Goal: Contribute content: Contribute content

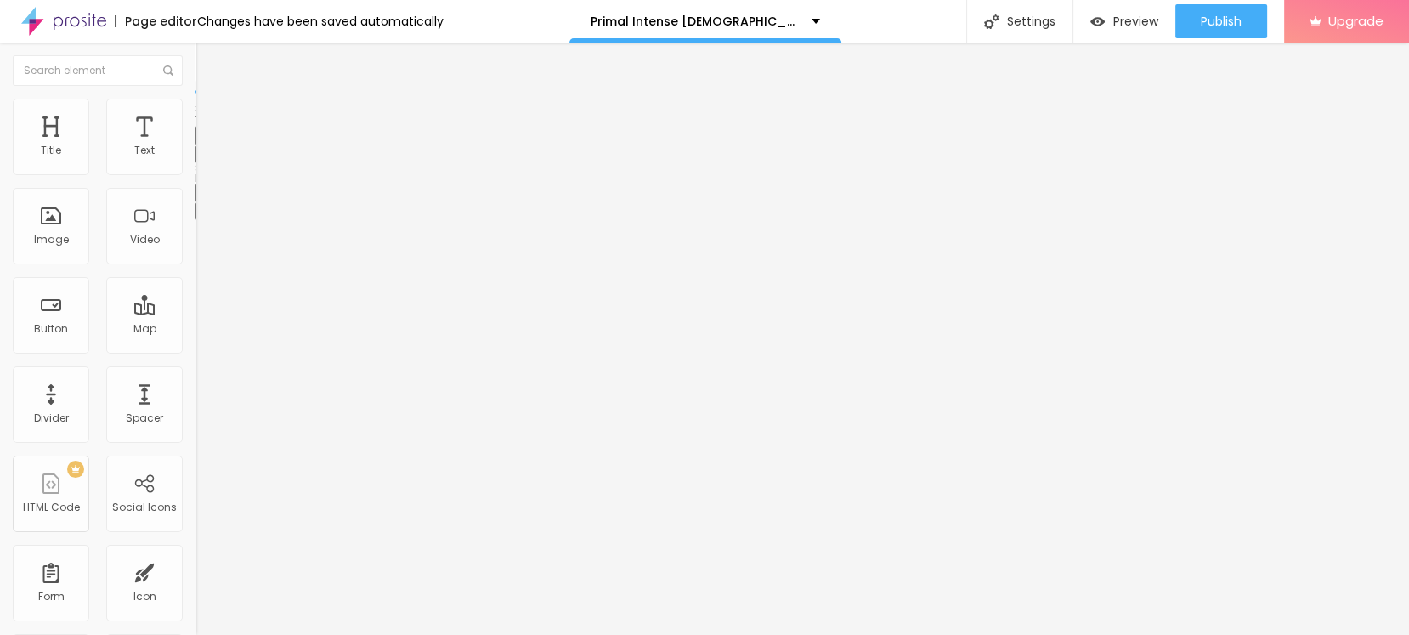
click at [202, 158] on icon "button" at bounding box center [207, 153] width 10 height 10
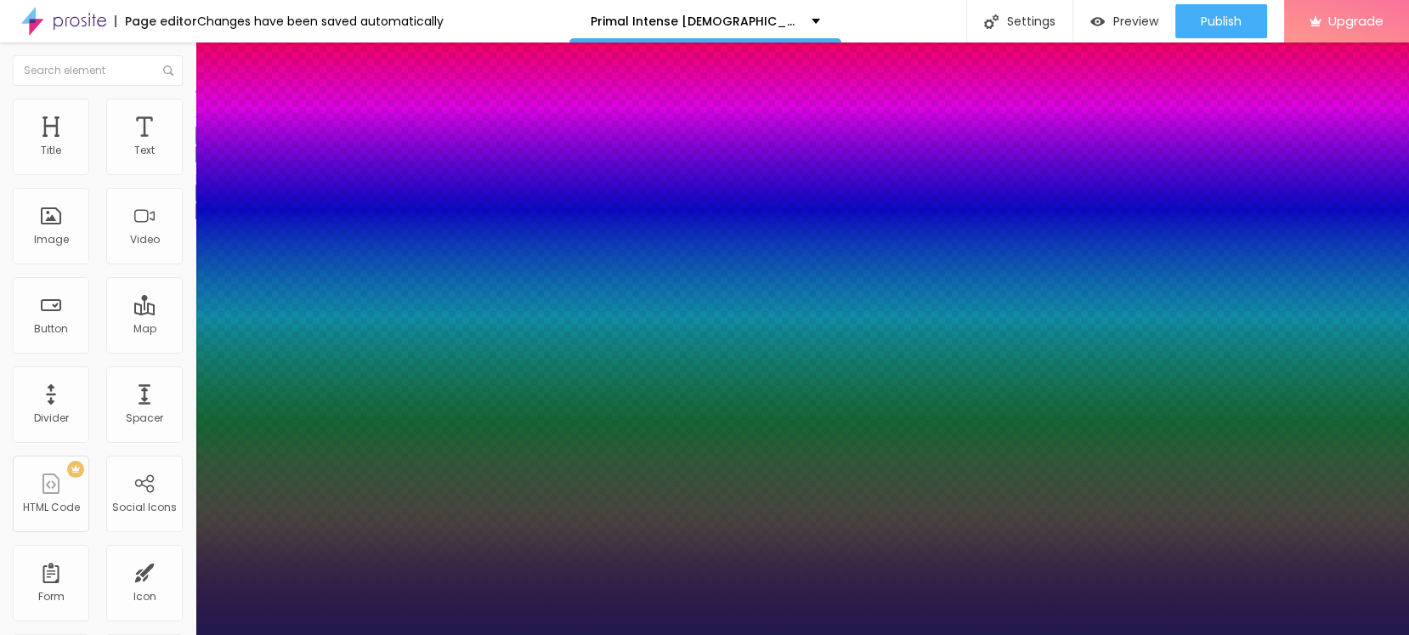
type input "22"
type input "1"
type input "23"
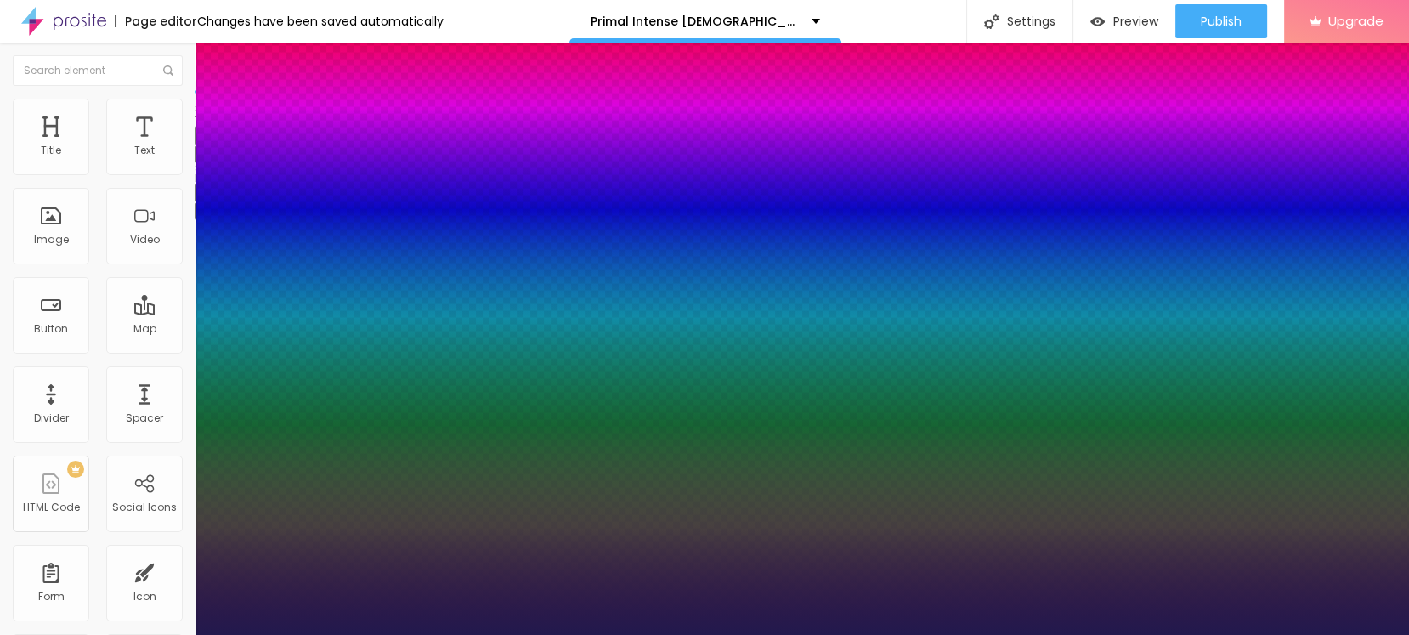
type input "1"
type input "24"
type input "1"
type input "25"
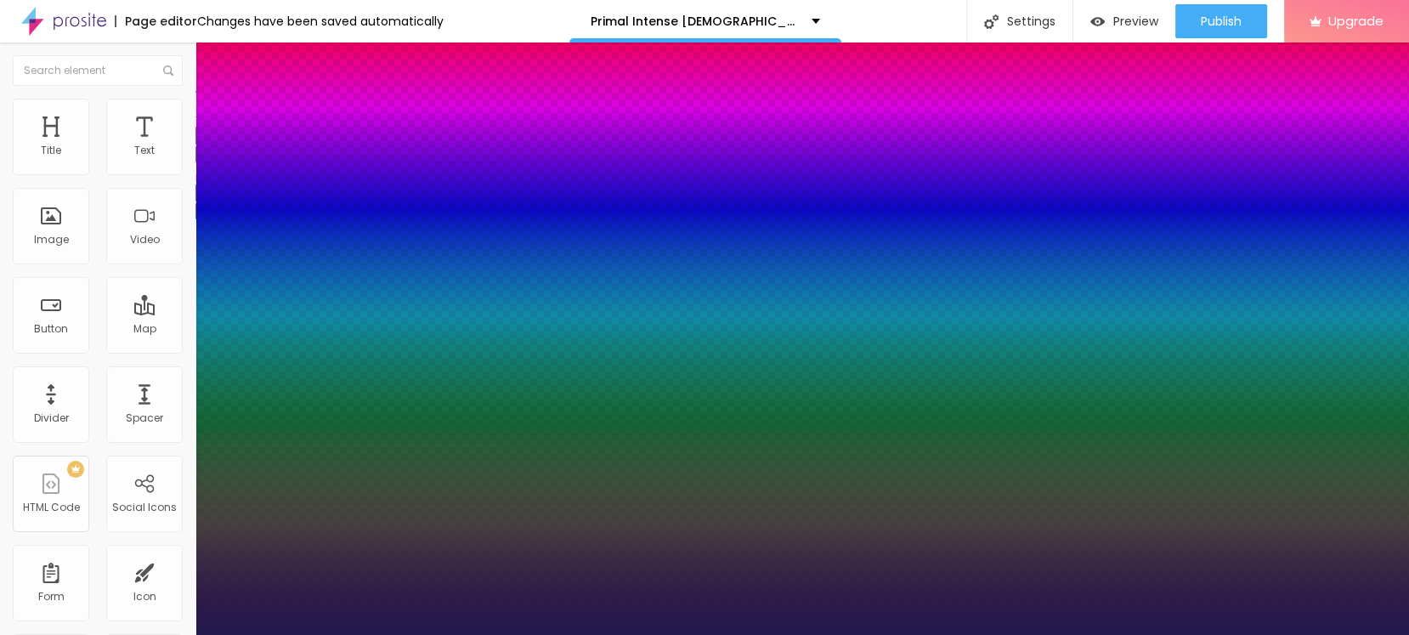
type input "25"
type input "1"
type input "26"
type input "1"
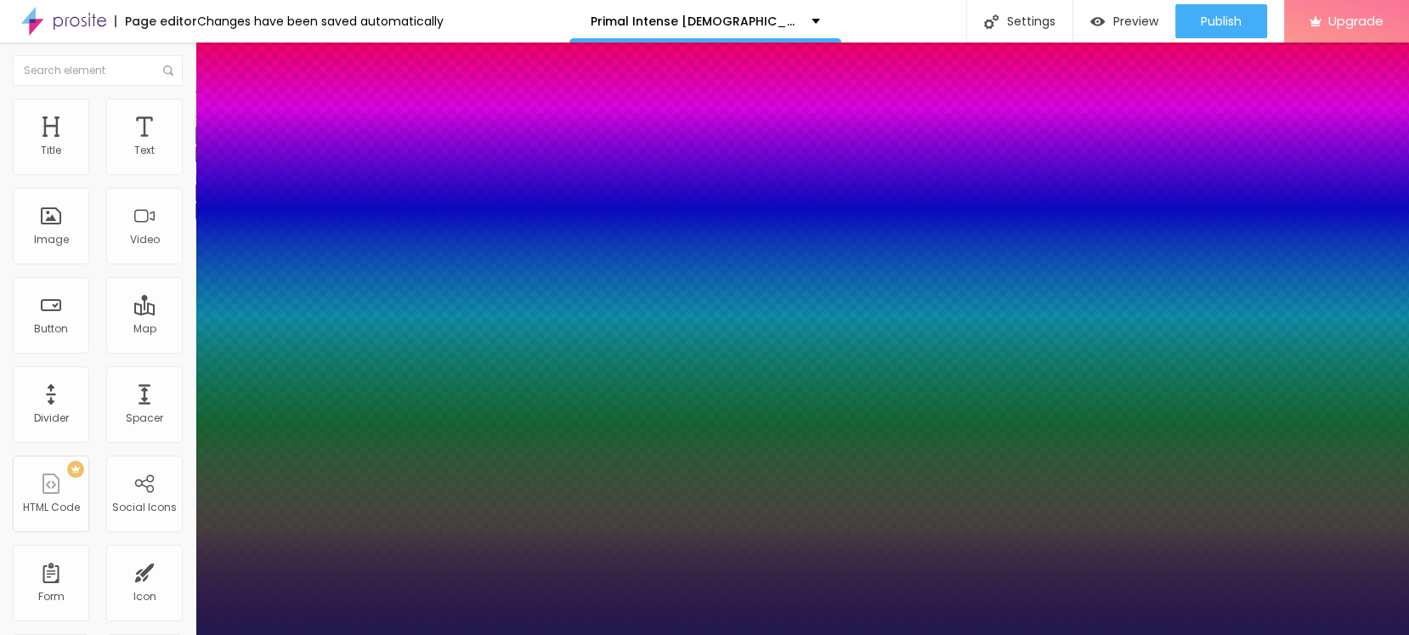
type input "27"
type input "1"
type input "29"
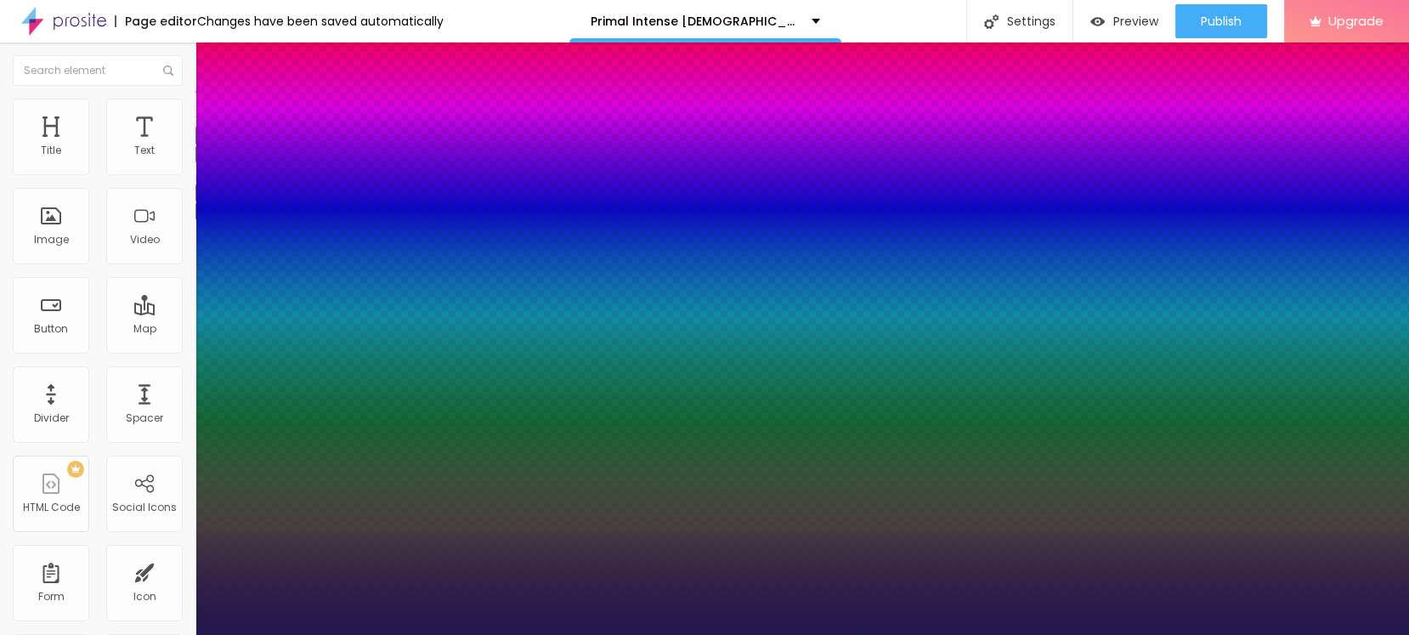
type input "1"
type input "30"
type input "1"
type input "31"
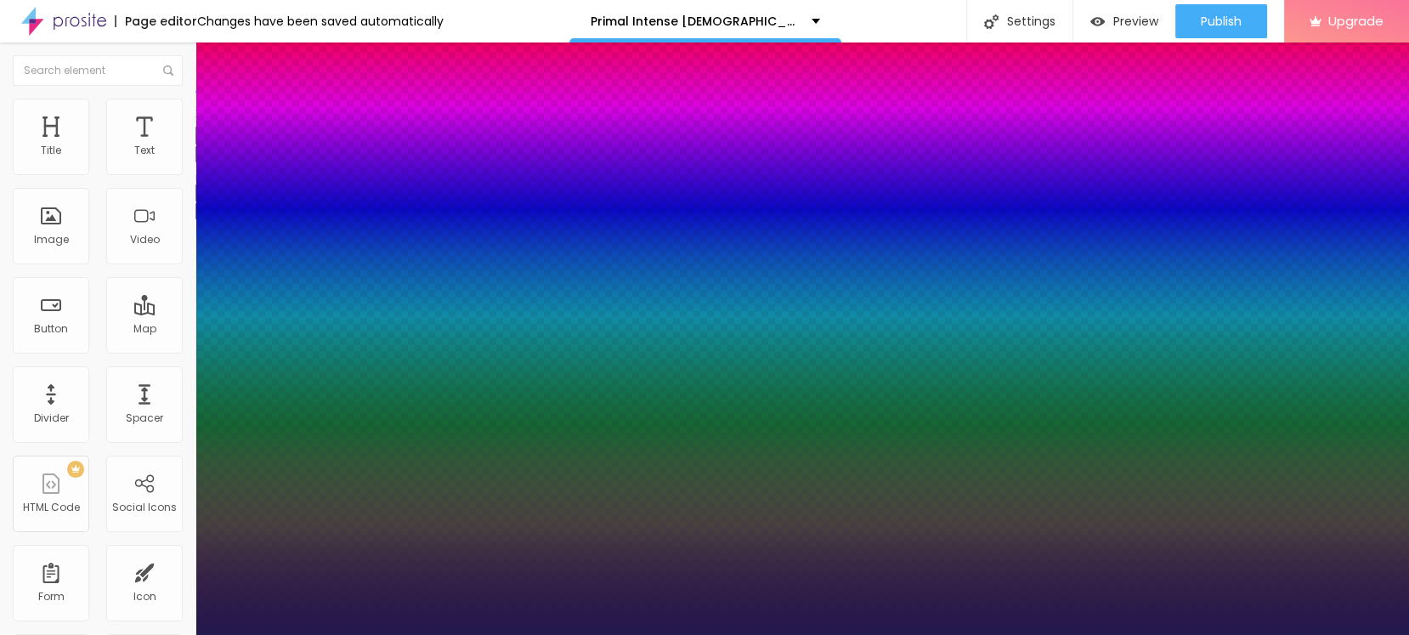
type input "31"
type input "1"
type input "33"
type input "1"
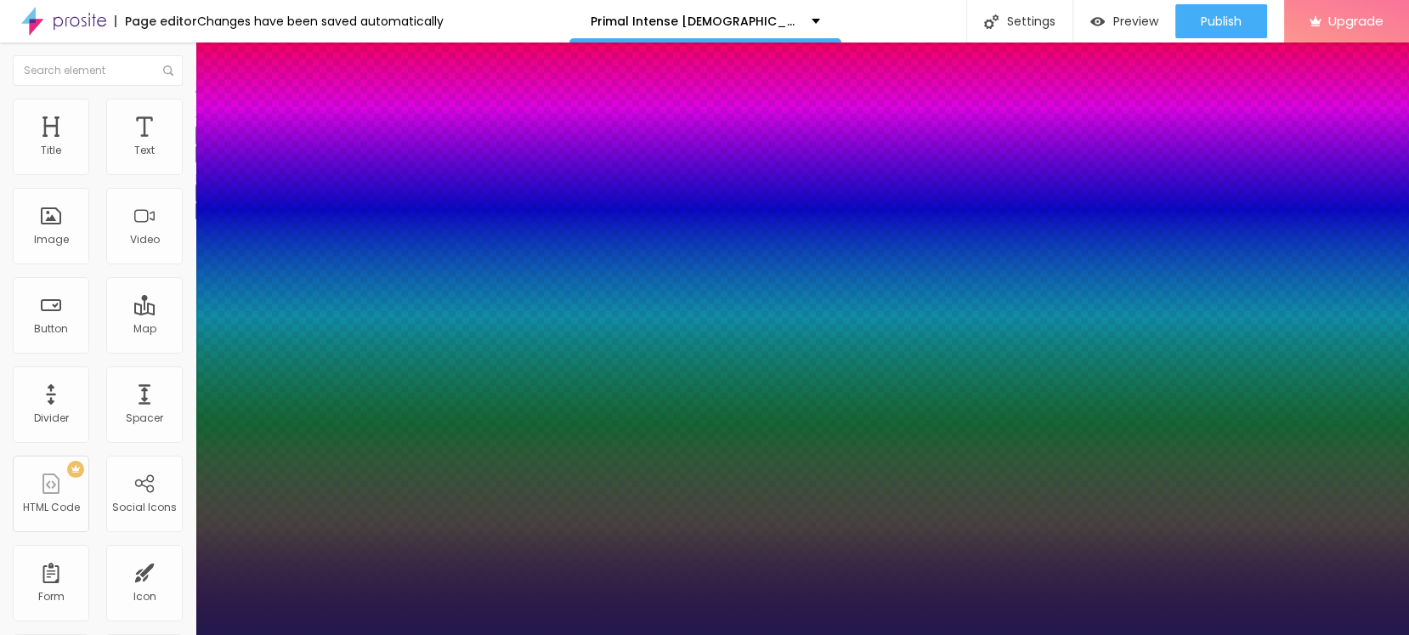
type input "35"
type input "1"
type input "36"
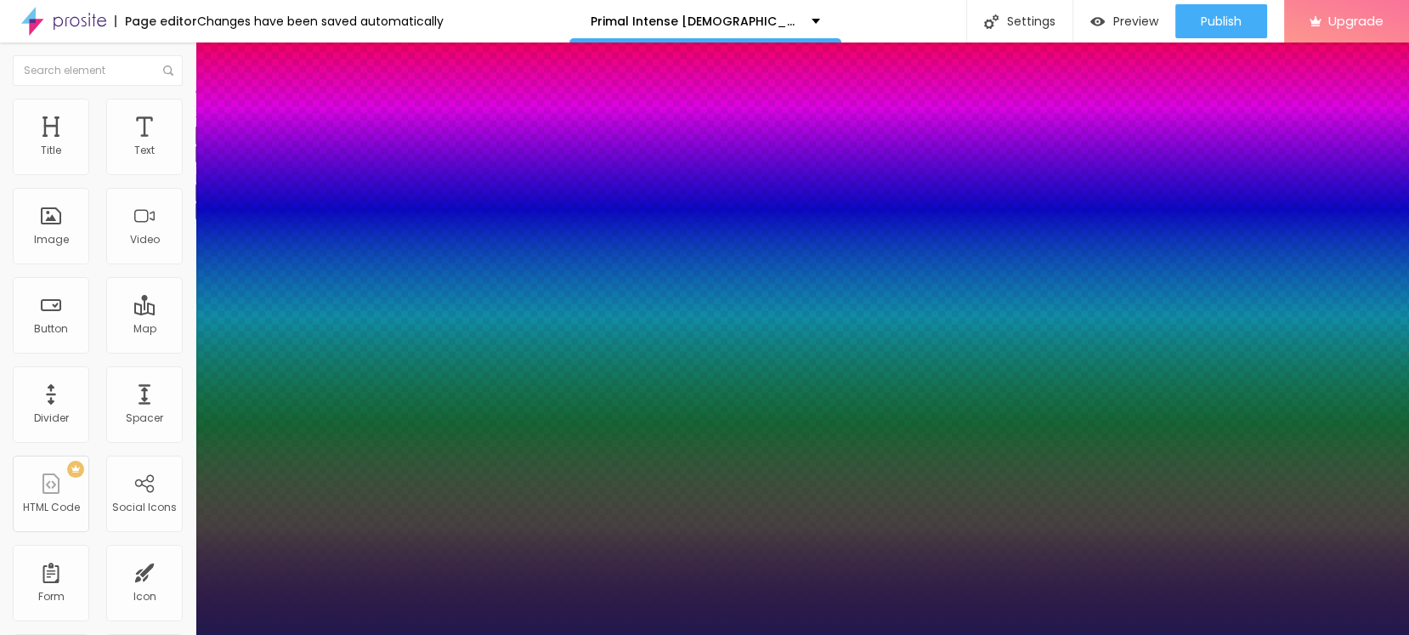
type input "1"
drag, startPoint x: 237, startPoint y: 292, endPoint x: 257, endPoint y: 292, distance: 19.6
type input "36"
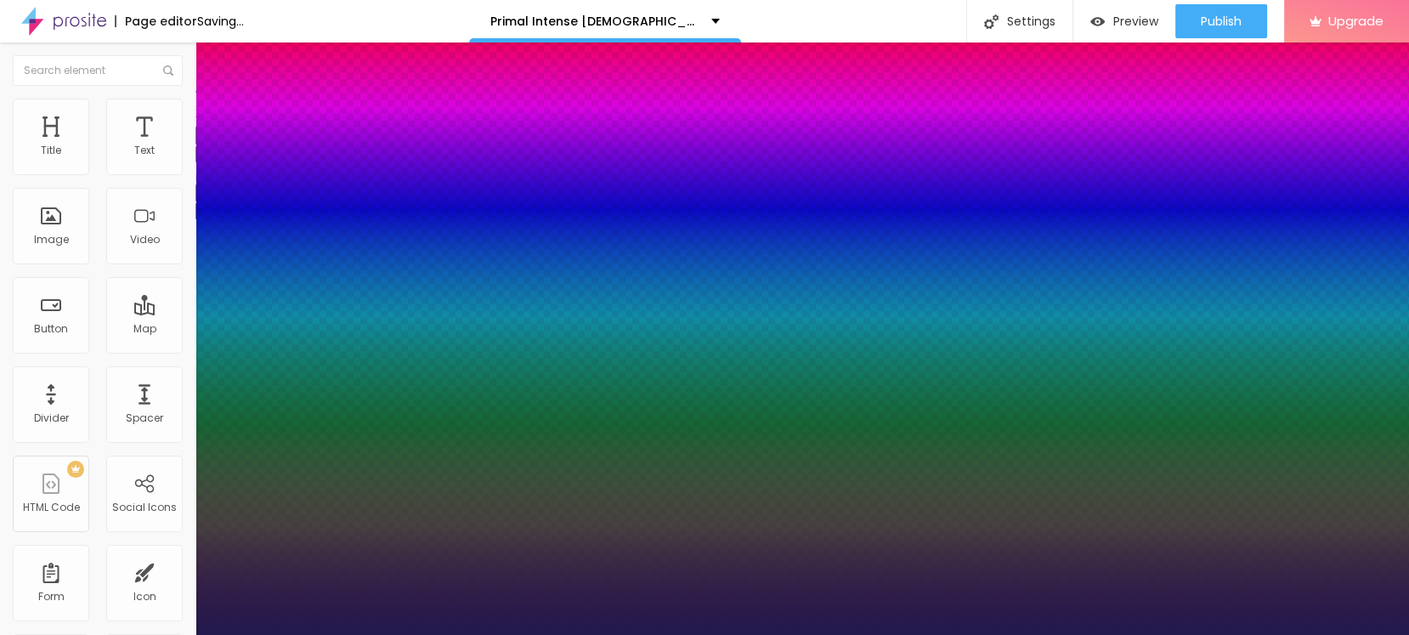
type input "1"
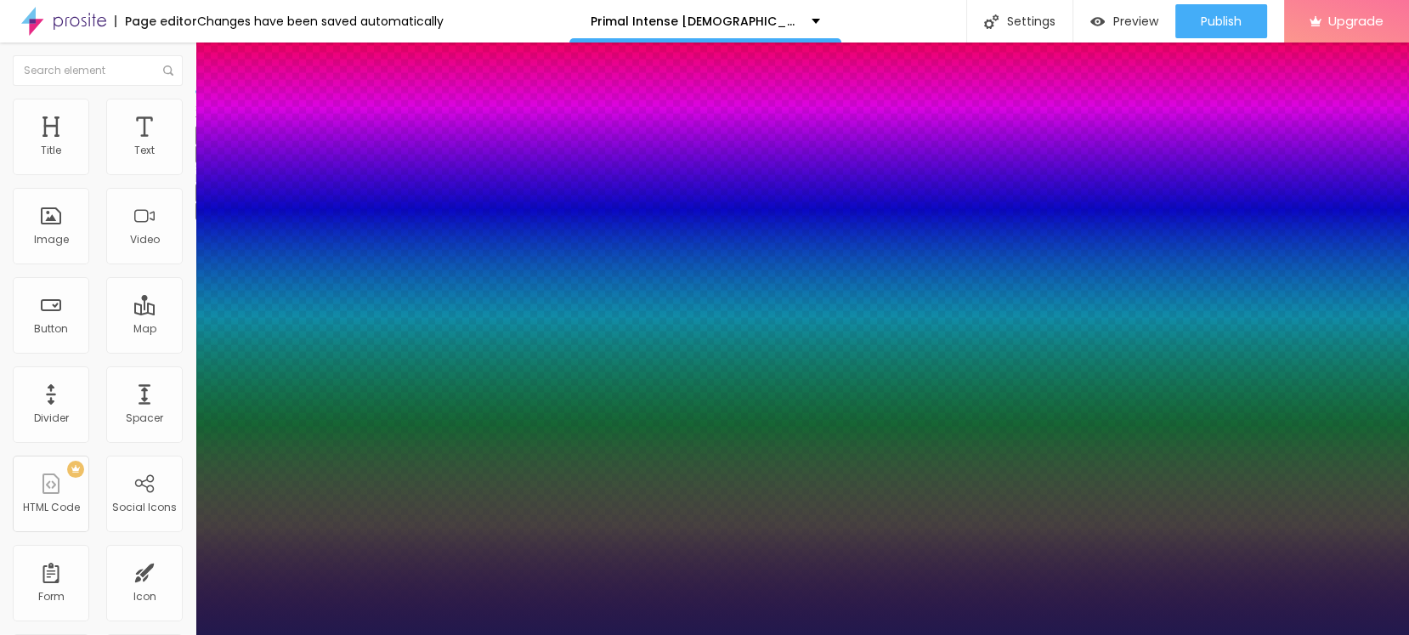
select select "AveriaSansLibre-Italic"
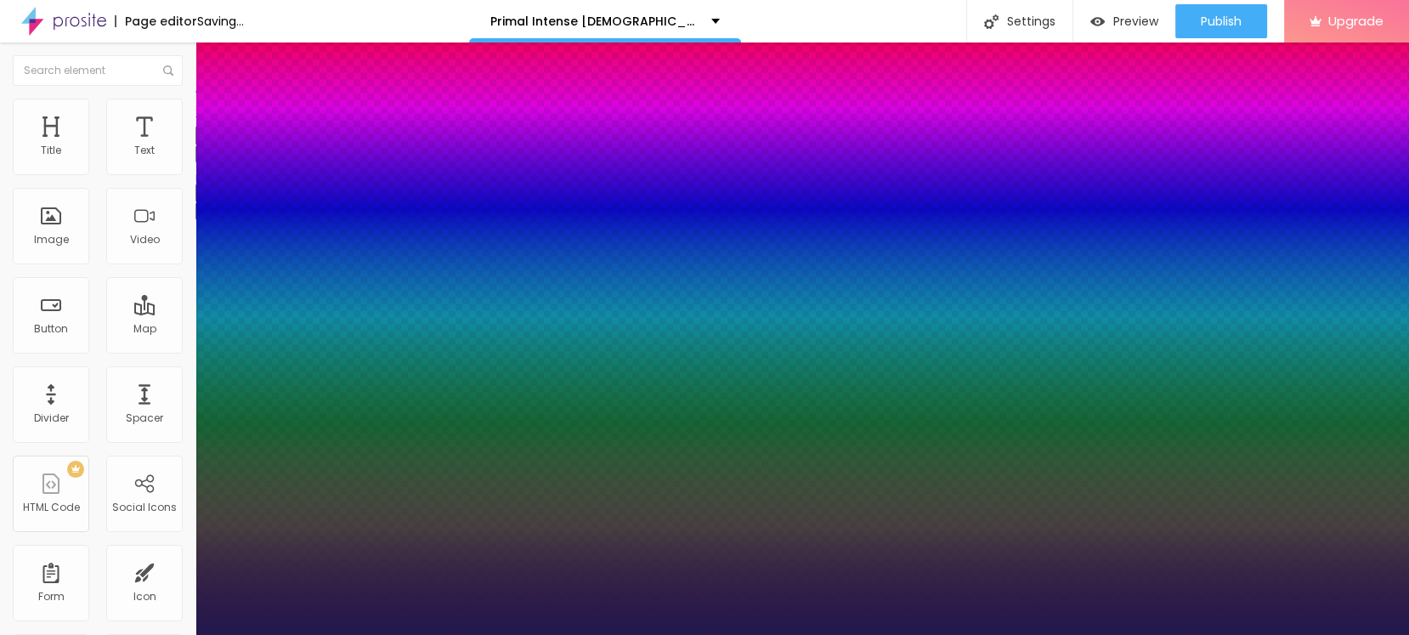
type input "1"
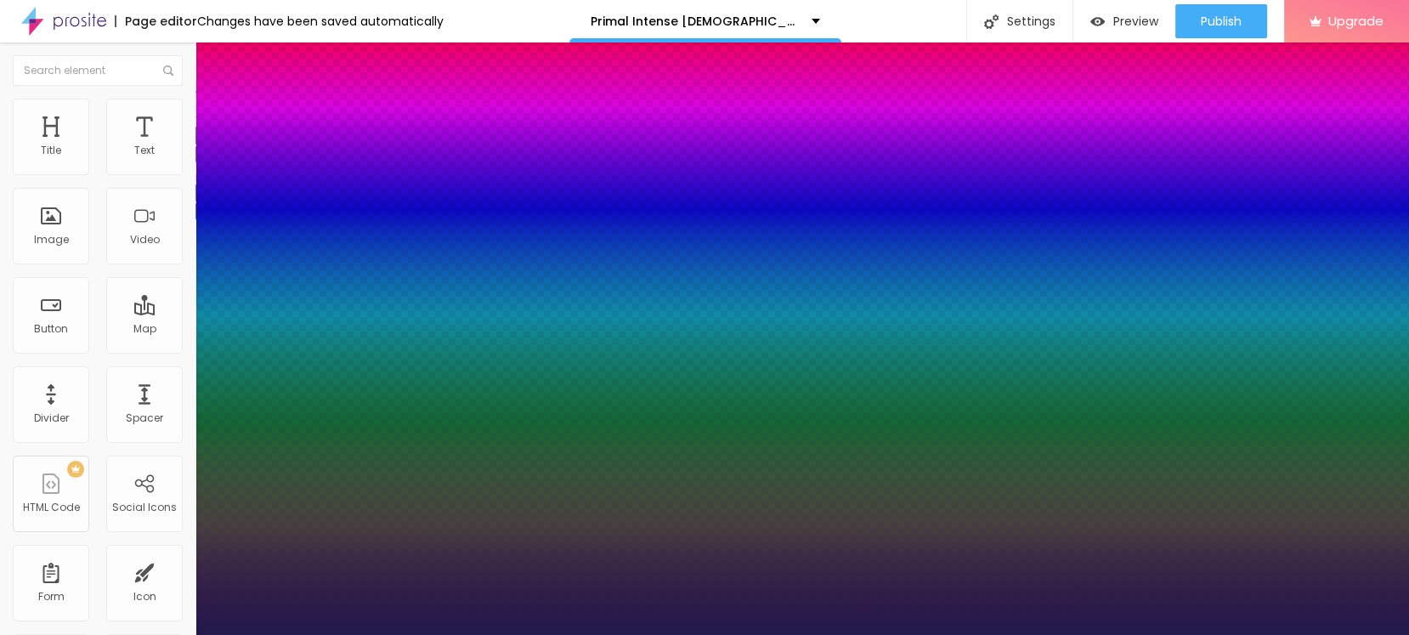
click at [631, 634] on div at bounding box center [704, 635] width 1409 height 0
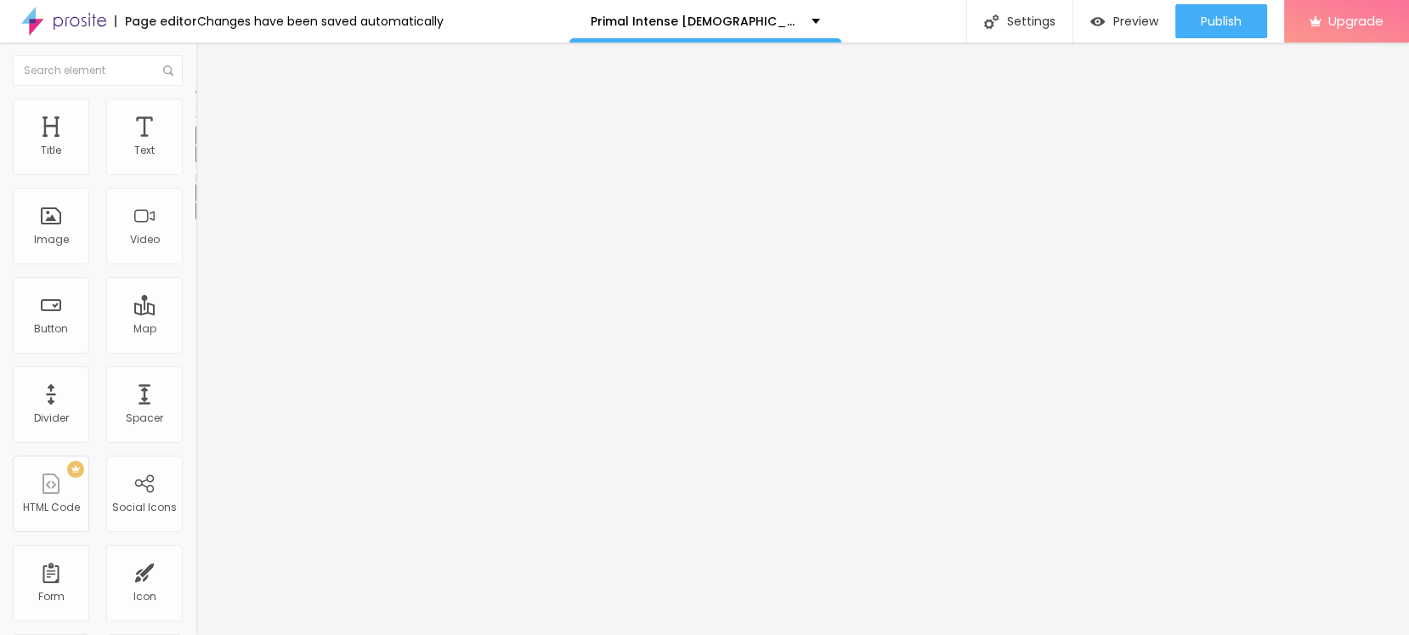
click at [208, 65] on div "Edit Text" at bounding box center [246, 62] width 77 height 14
click at [208, 66] on img "button" at bounding box center [215, 62] width 14 height 14
click at [208, 64] on div "Edit Text" at bounding box center [246, 62] width 77 height 14
click at [208, 65] on div "Edit Text" at bounding box center [246, 62] width 77 height 14
click at [202, 158] on icon "button" at bounding box center [207, 153] width 10 height 10
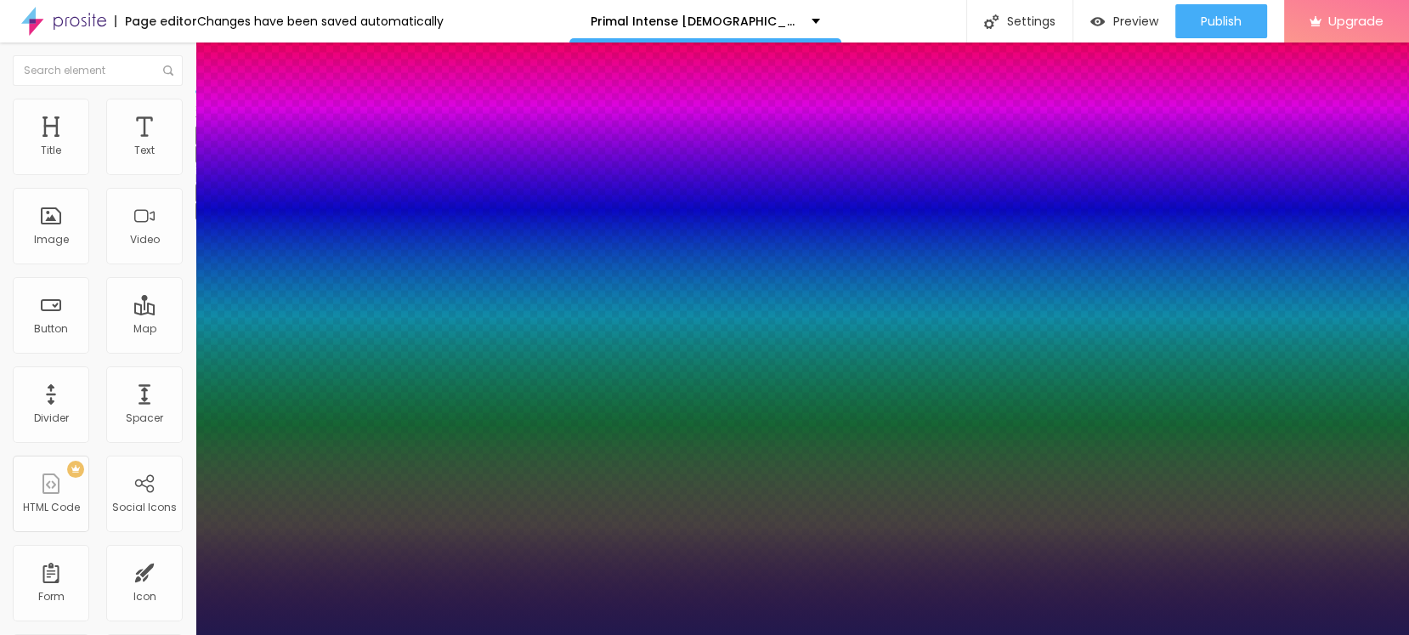
type input "1"
select select "Comfortaa-Light"
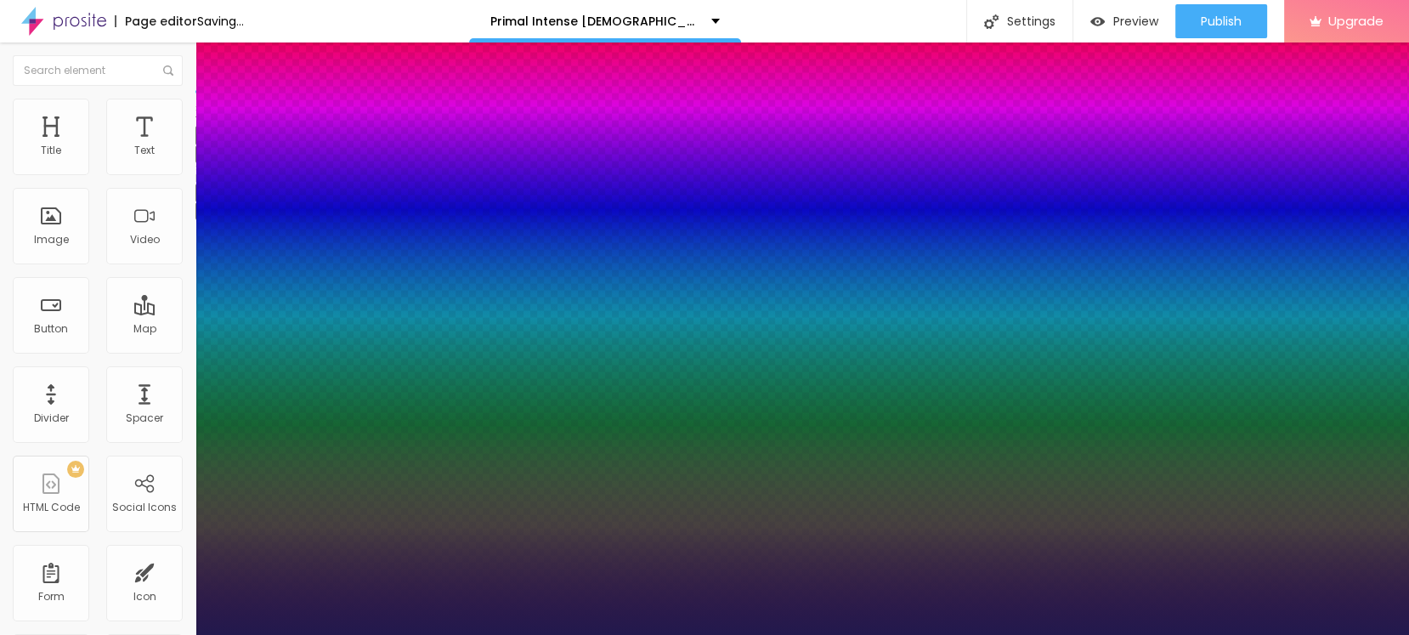
type input "1"
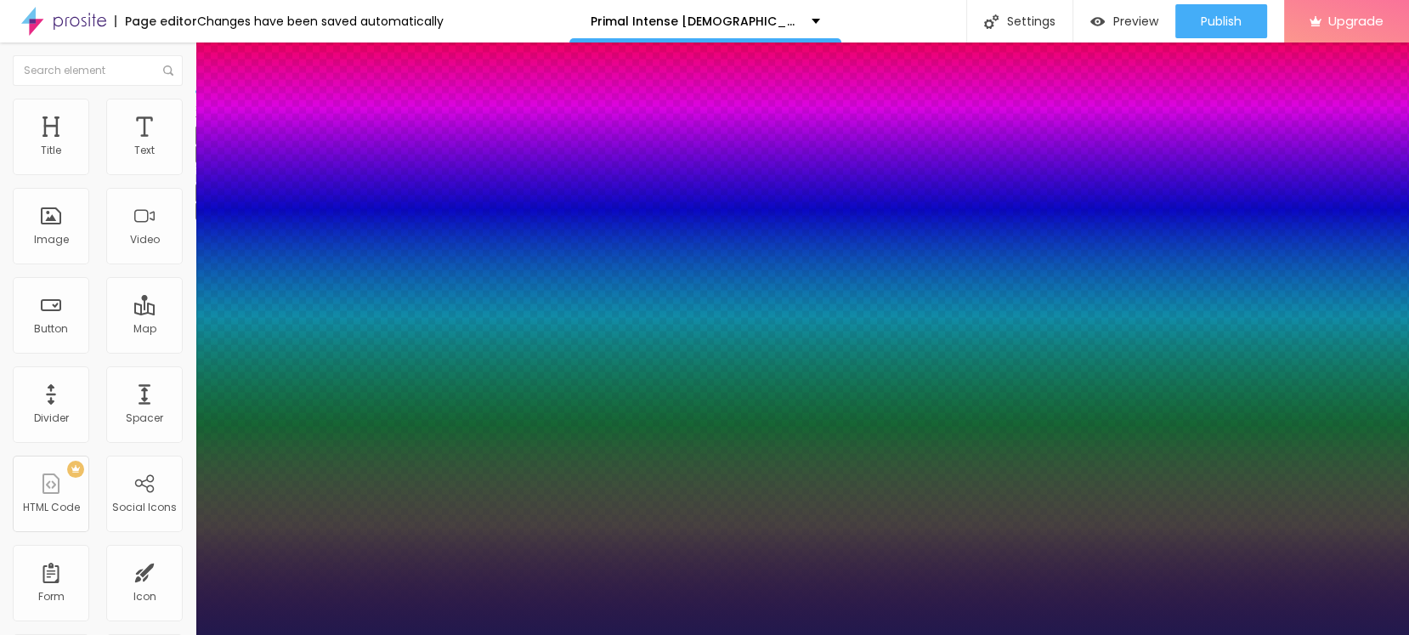
click at [610, 634] on div at bounding box center [704, 635] width 1409 height 0
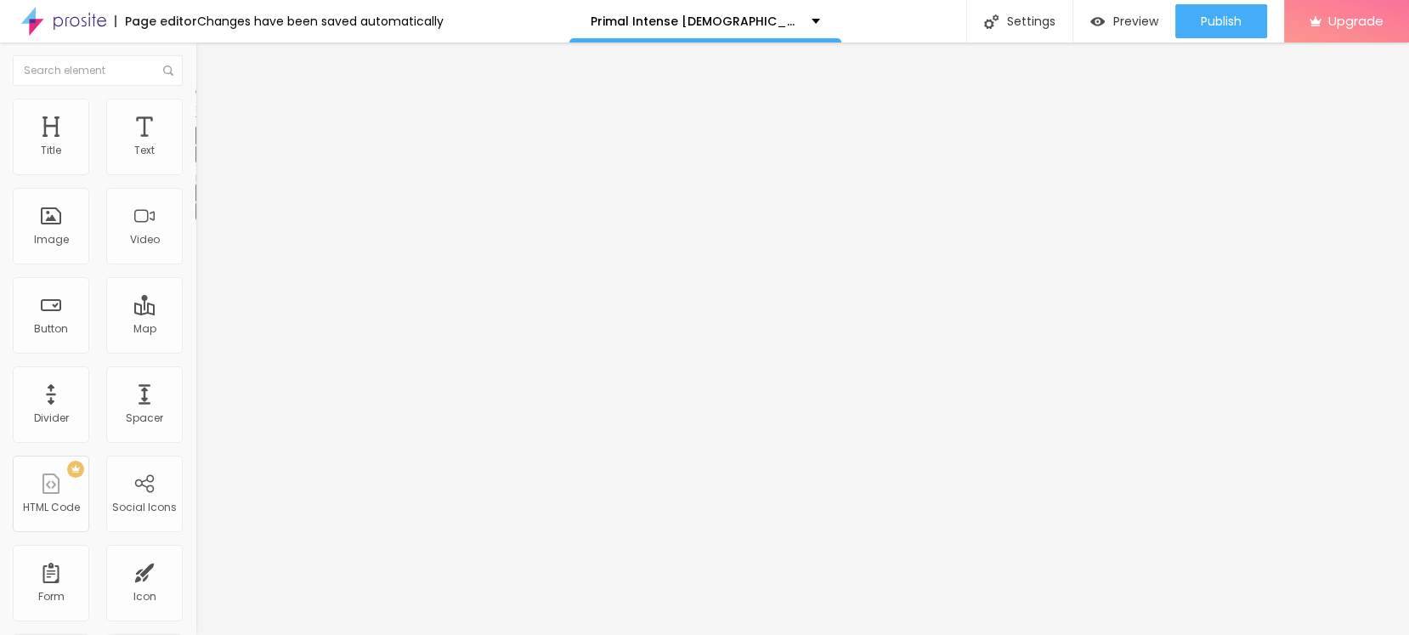
click at [208, 65] on div "Edit Text" at bounding box center [246, 62] width 77 height 14
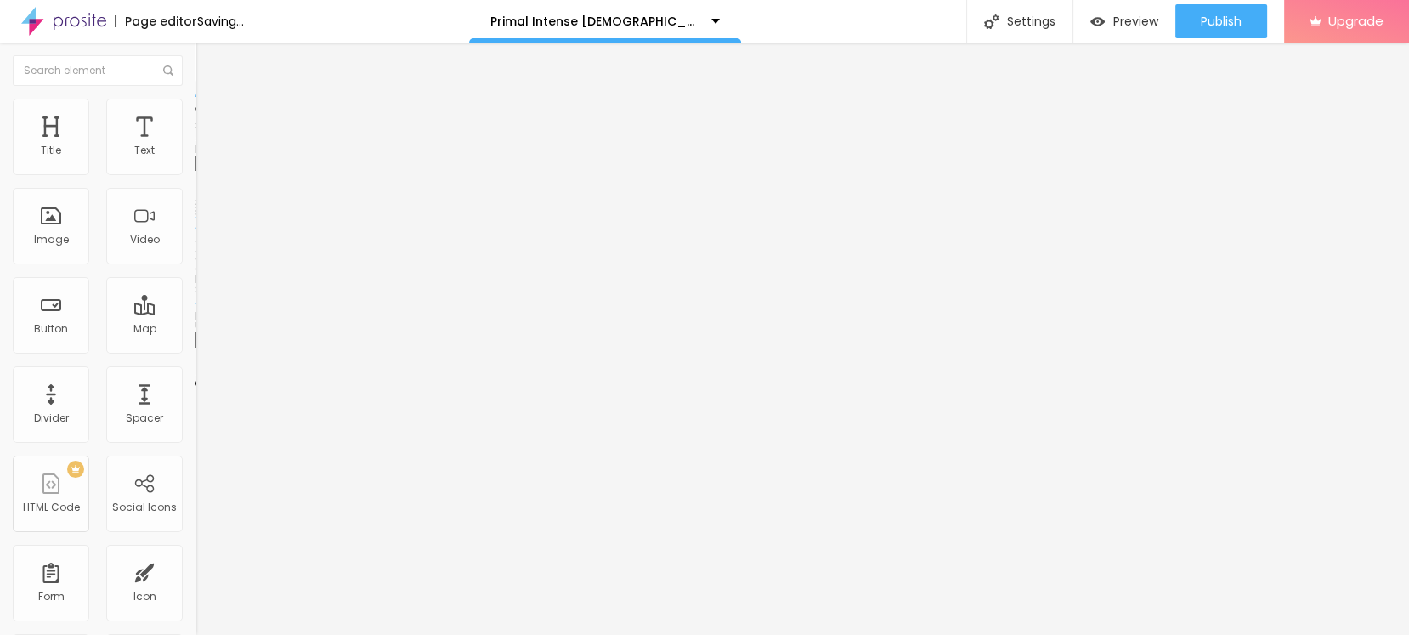
click at [196, 146] on span "Add image" at bounding box center [231, 139] width 70 height 14
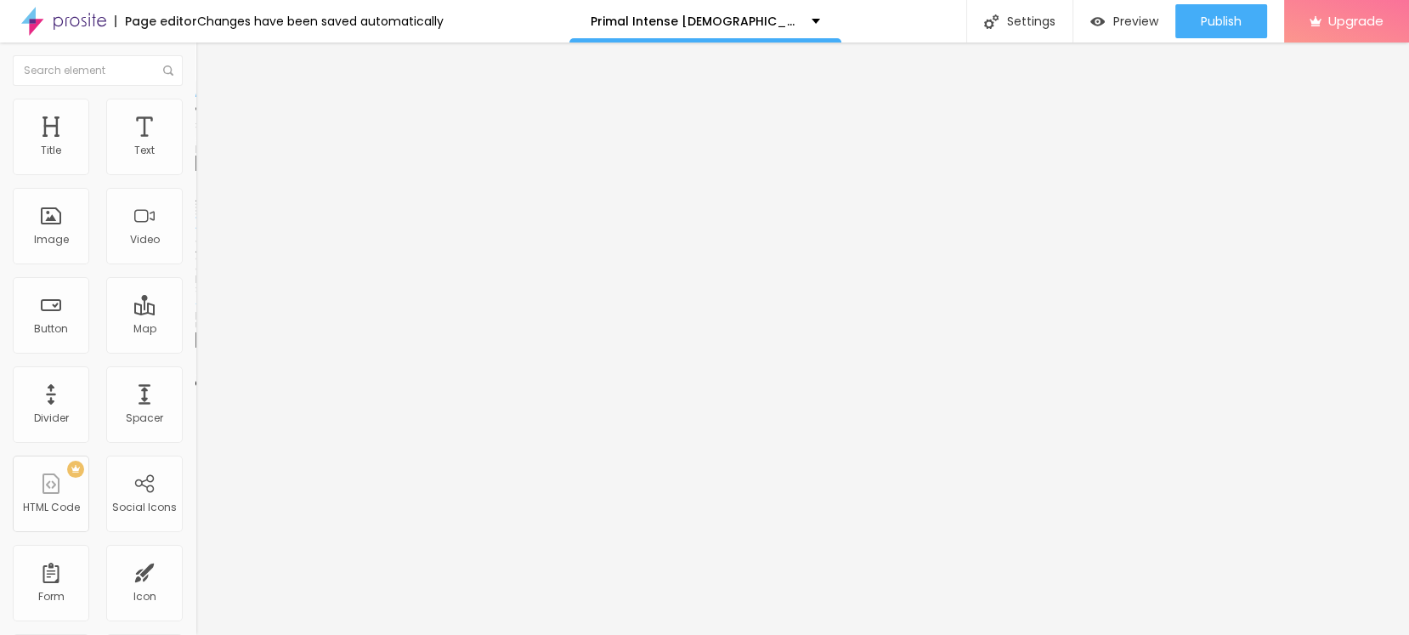
click at [196, 172] on input "text" at bounding box center [298, 163] width 204 height 17
paste input "Primal Intense [DEMOGRAPHIC_DATA][MEDICAL_DATA] Gummies"
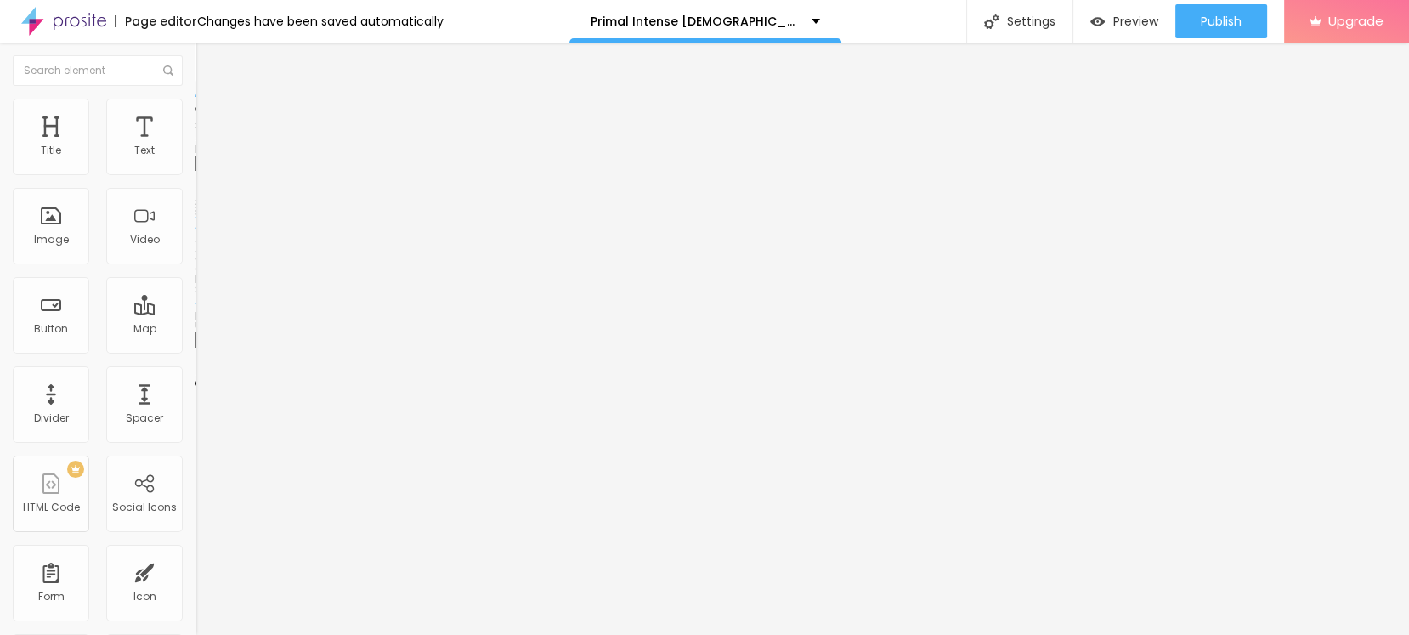
type input "Primal Intense [DEMOGRAPHIC_DATA][MEDICAL_DATA] Gummies"
click at [196, 349] on input "https://" at bounding box center [298, 340] width 204 height 17
paste input "[DOMAIN_NAME][URL]"
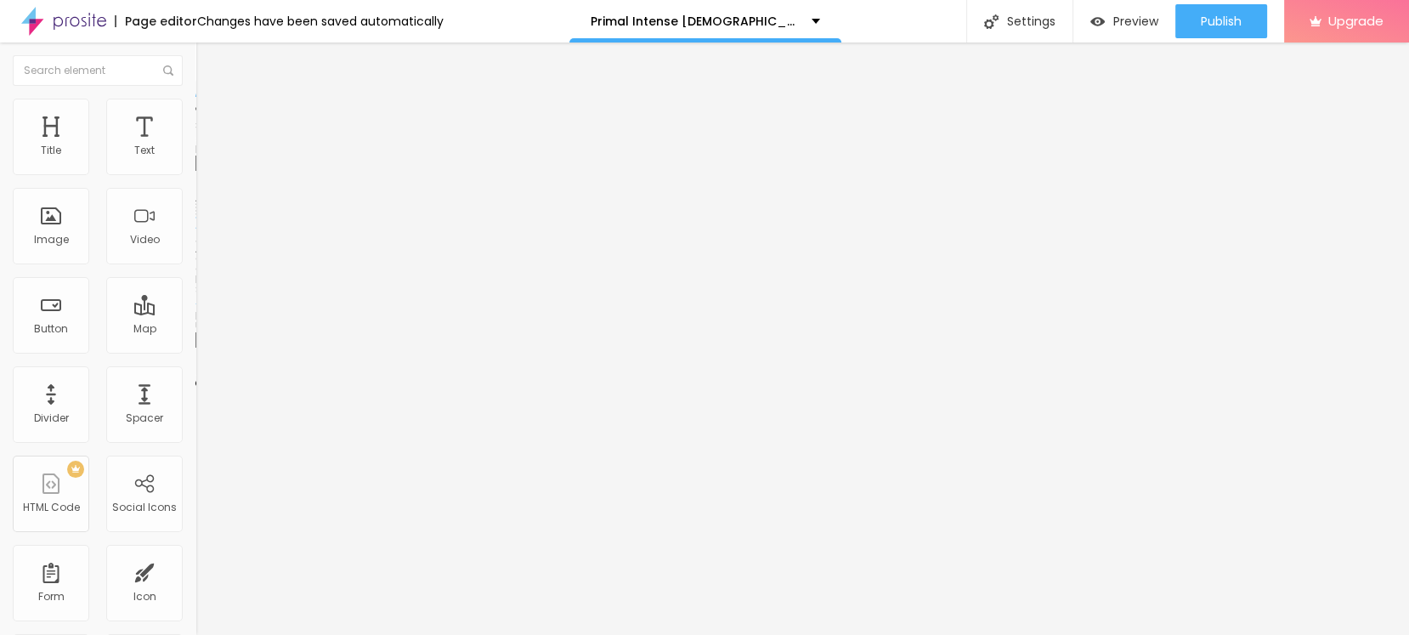
type input "[URL][DOMAIN_NAME]"
click at [211, 113] on span "Style" at bounding box center [223, 110] width 25 height 14
drag, startPoint x: 165, startPoint y: 188, endPoint x: 88, endPoint y: 189, distance: 76.5
click at [196, 176] on div at bounding box center [294, 168] width 196 height 15
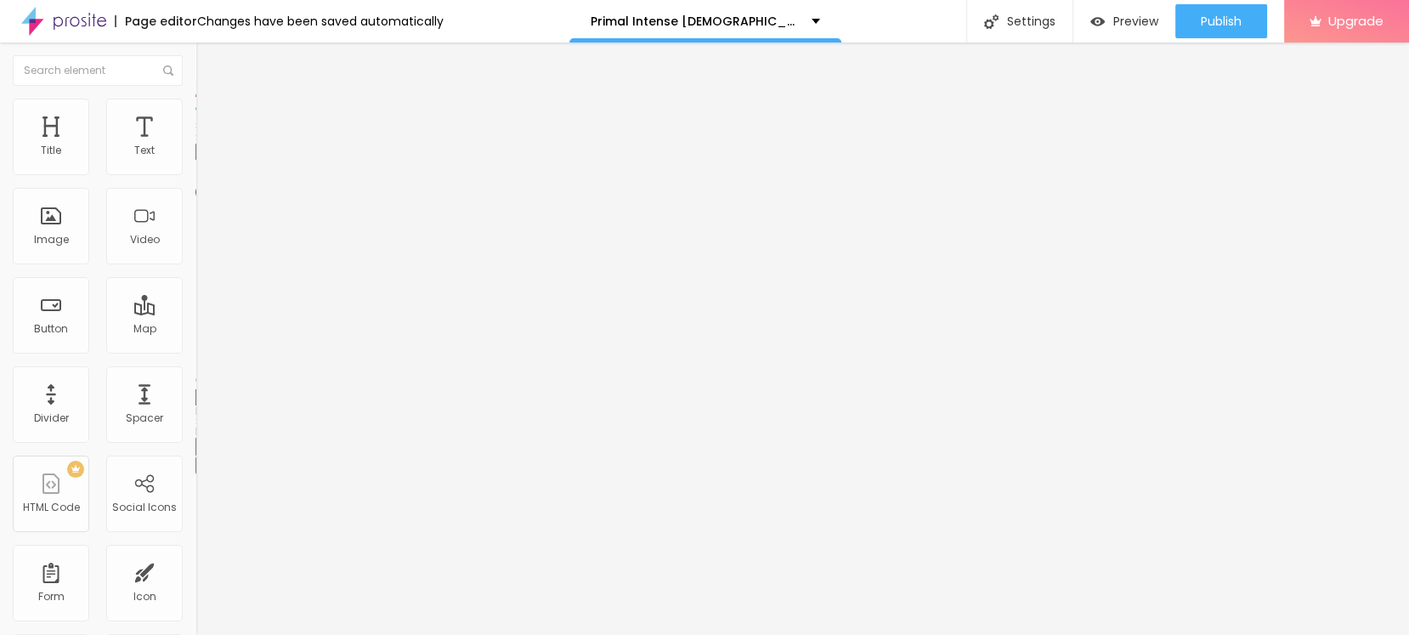
type input "95"
type input "90"
type input "65"
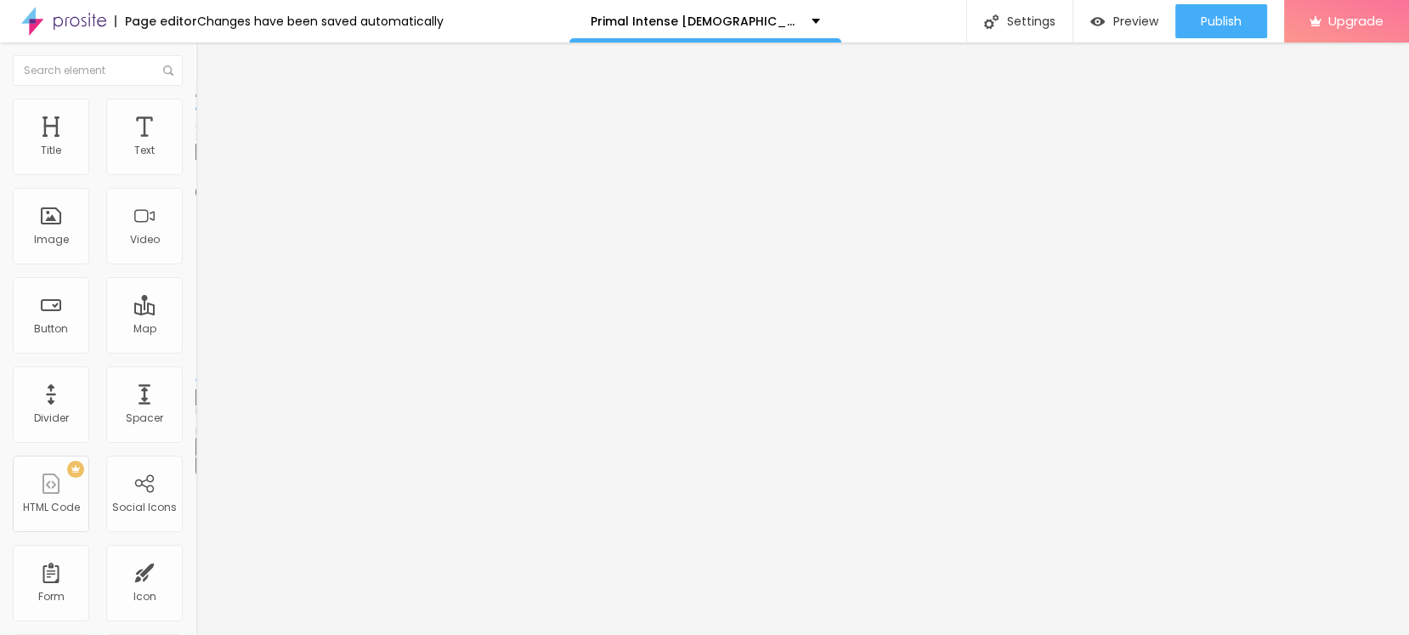
type input "65"
type input "60"
type input "55"
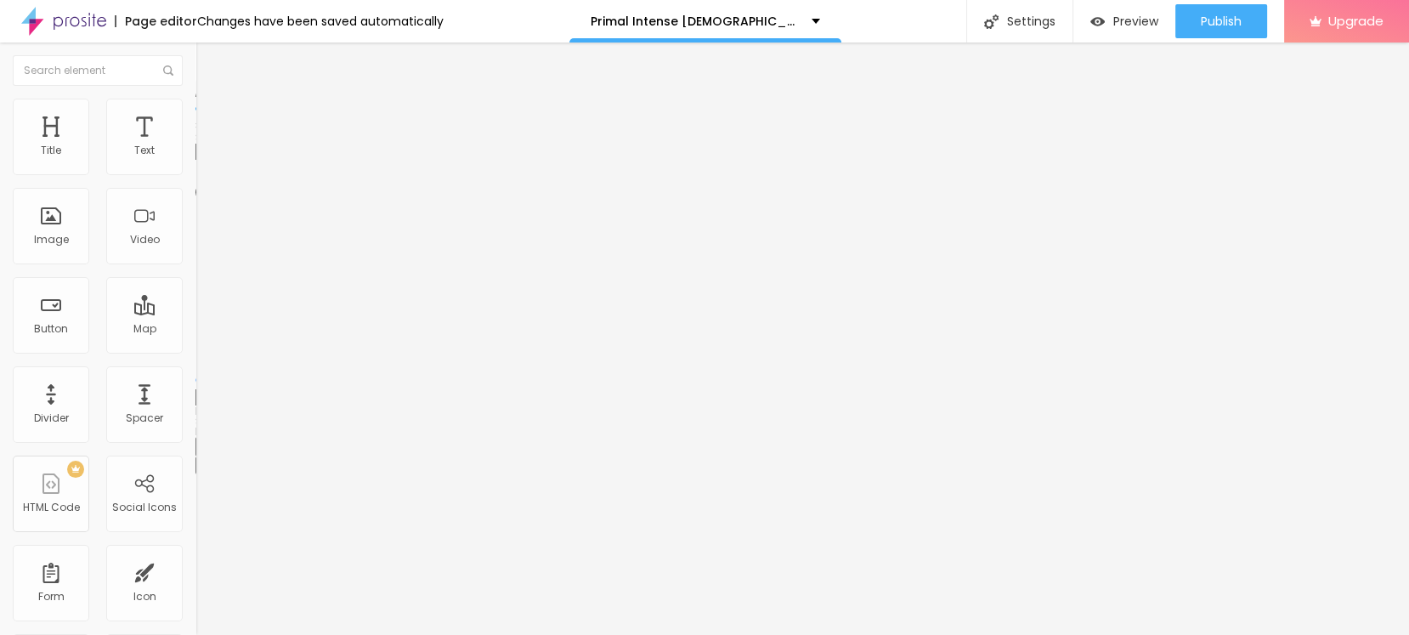
type input "50"
type input "45"
type input "40"
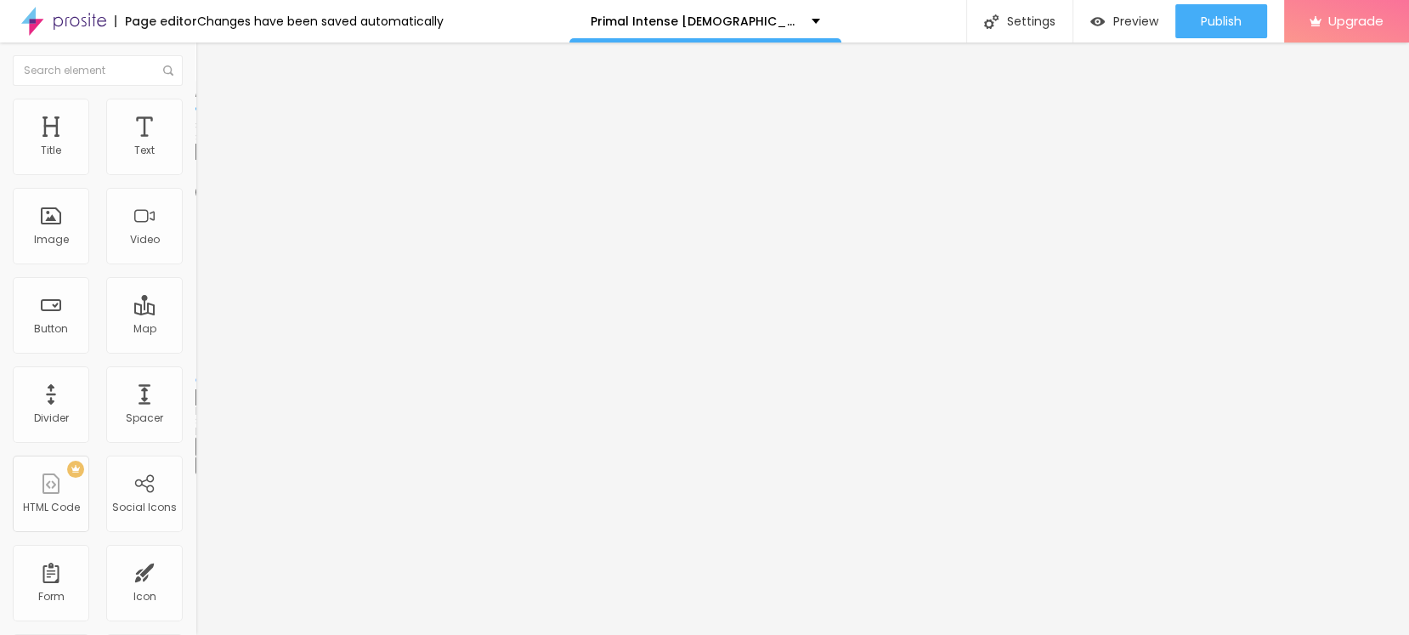
type input "40"
type input "35"
type input "30"
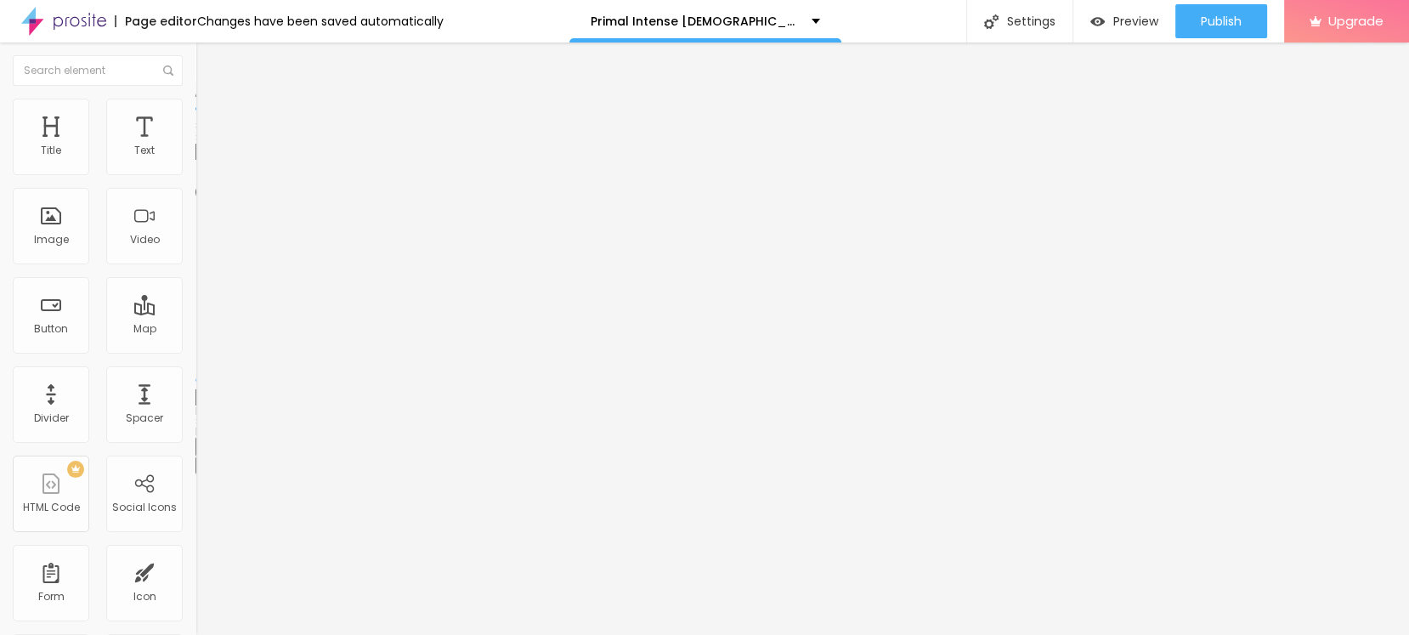
type input "25"
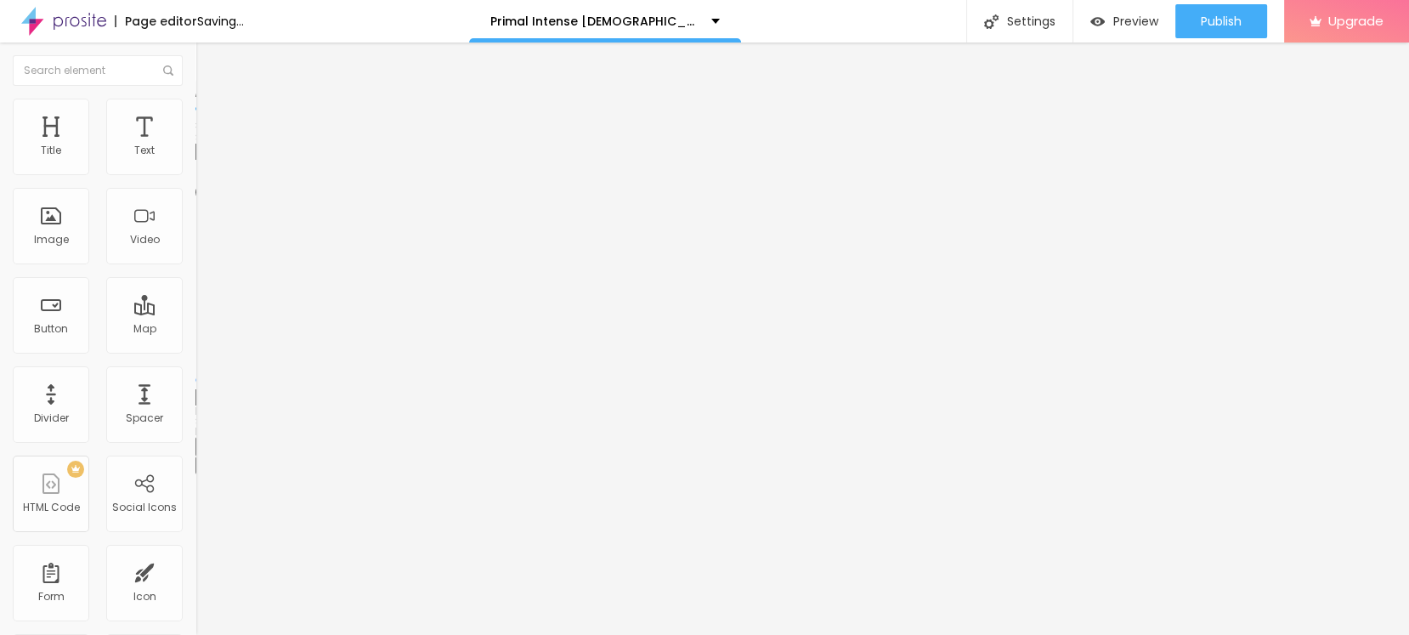
type input "20"
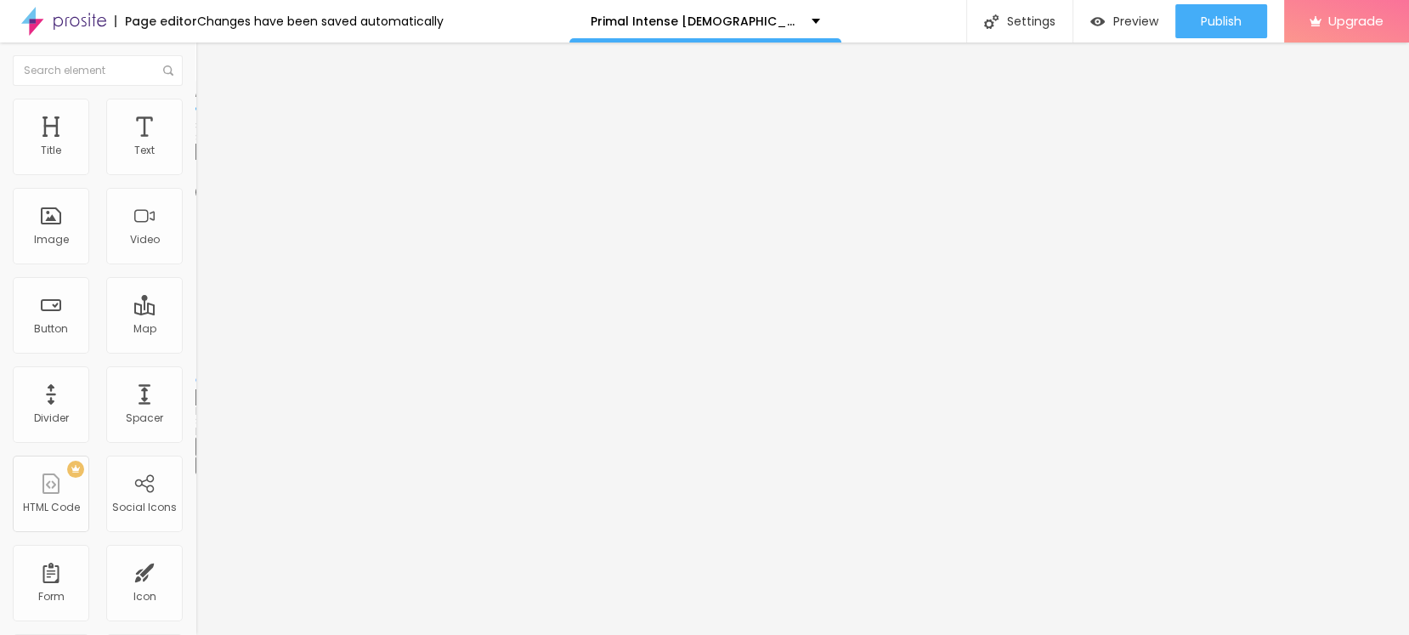
type input "15"
type input "20"
type input "25"
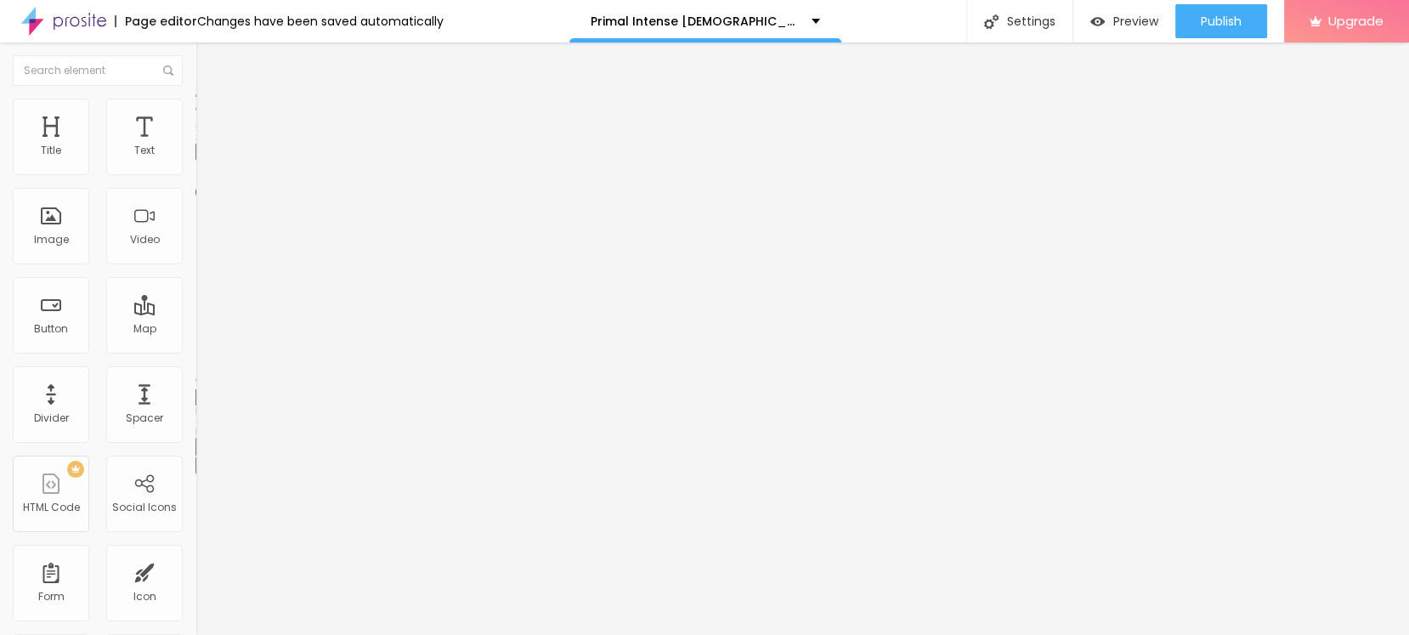
drag, startPoint x: 178, startPoint y: 183, endPoint x: 44, endPoint y: 182, distance: 133.5
type input "25"
click at [196, 174] on input "range" at bounding box center [251, 168] width 110 height 14
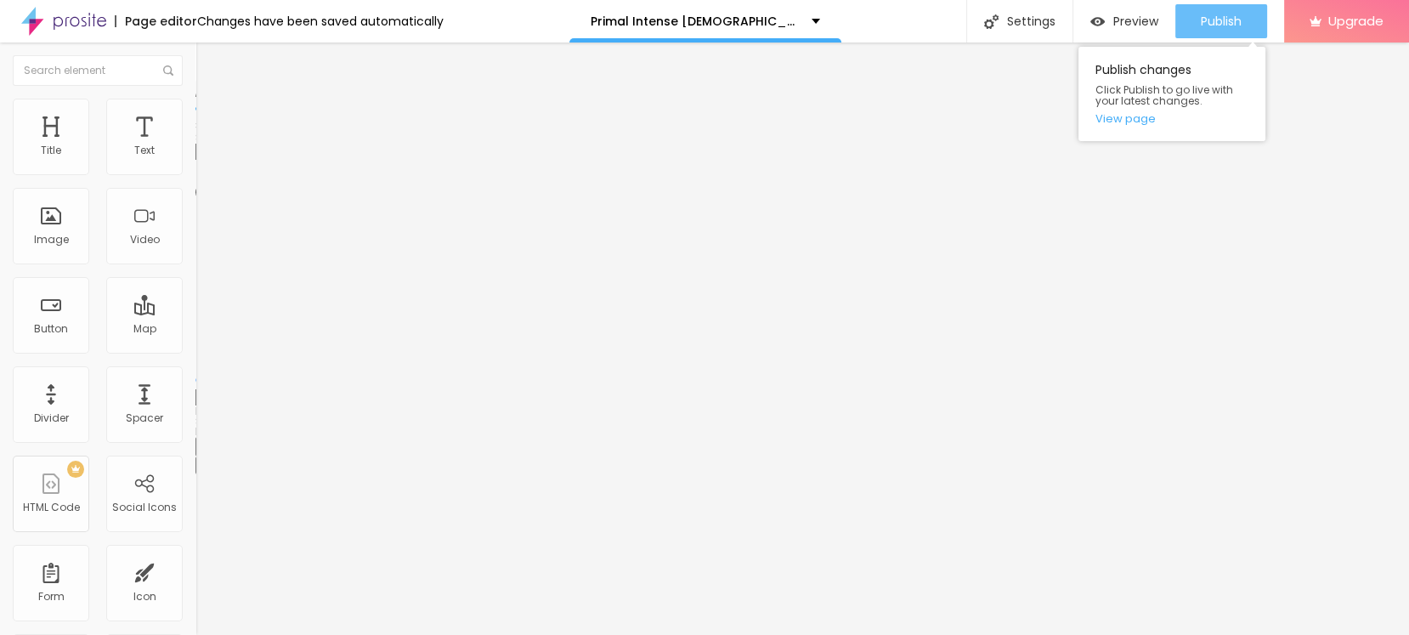
click at [1205, 17] on span "Publish" at bounding box center [1221, 21] width 41 height 14
click at [1202, 28] on span "Publish" at bounding box center [1221, 21] width 41 height 14
click at [1131, 118] on link "View page" at bounding box center [1172, 118] width 153 height 11
